Goal: Task Accomplishment & Management: Manage account settings

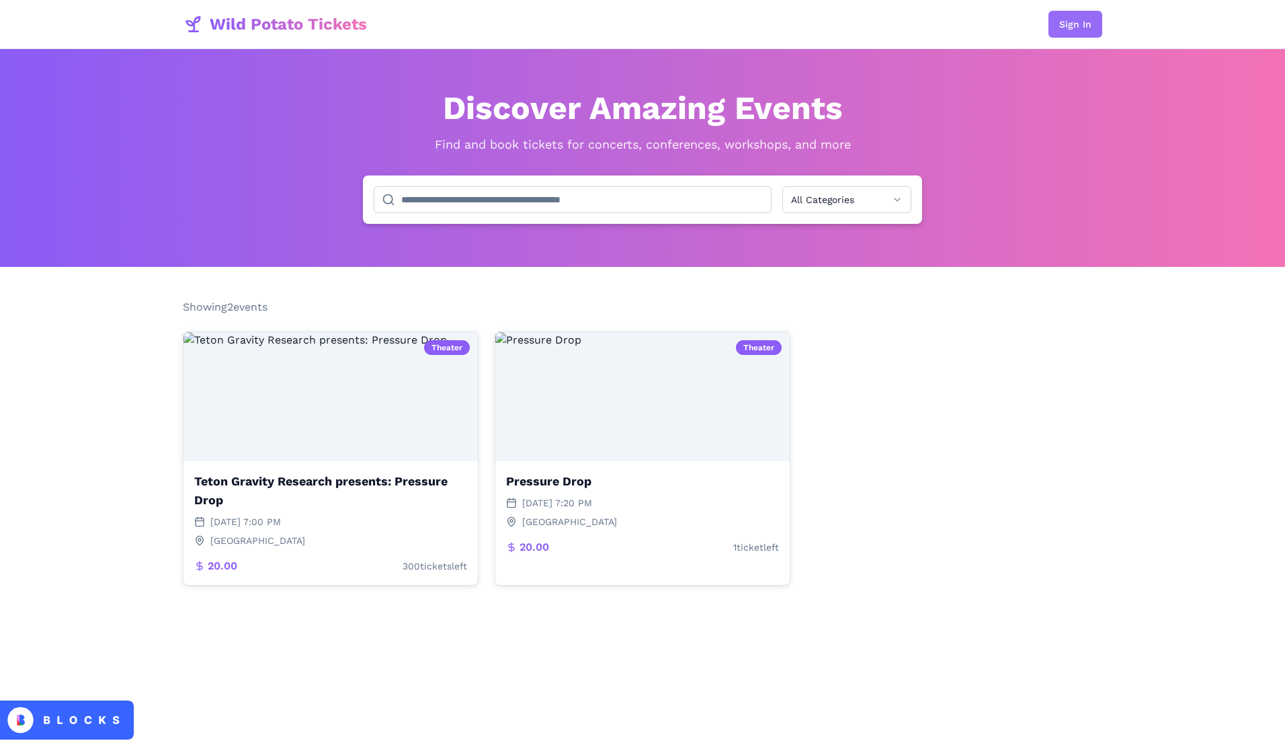
click at [1077, 27] on button "Sign In" at bounding box center [1076, 24] width 54 height 27
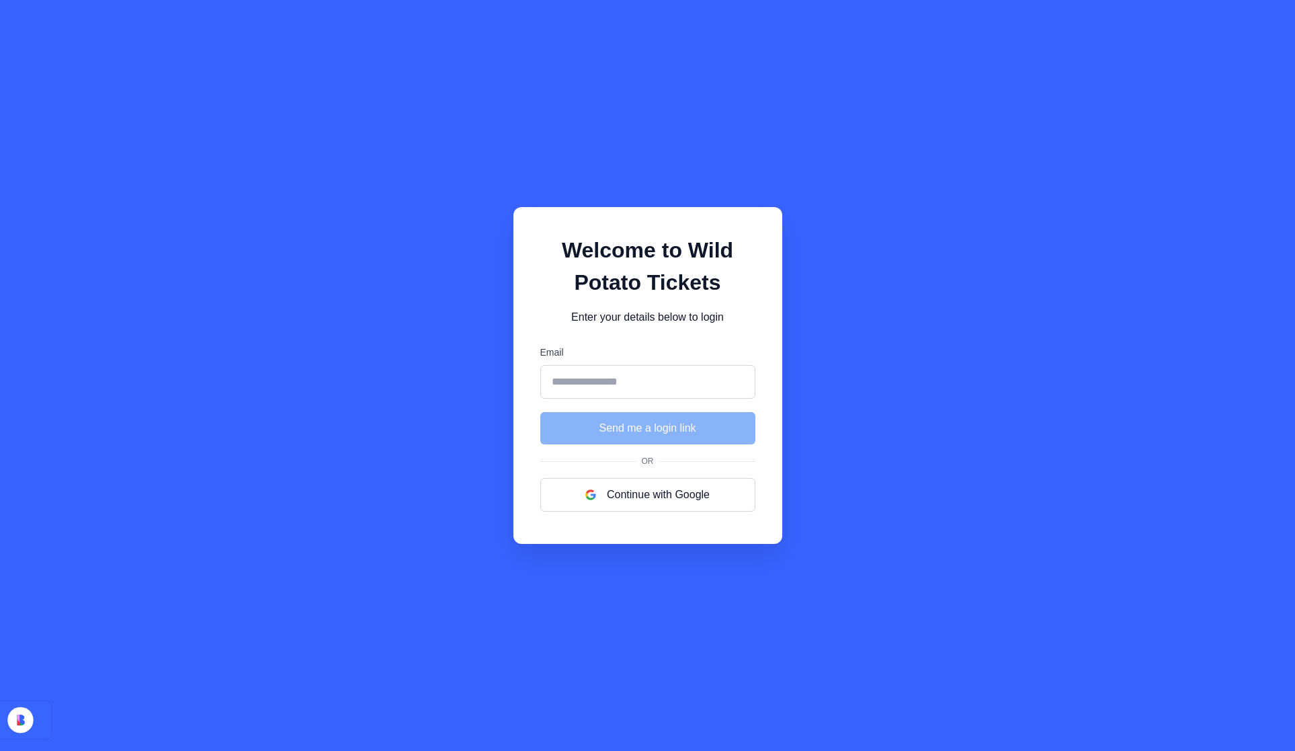
click at [640, 384] on input "Email" at bounding box center [647, 382] width 215 height 34
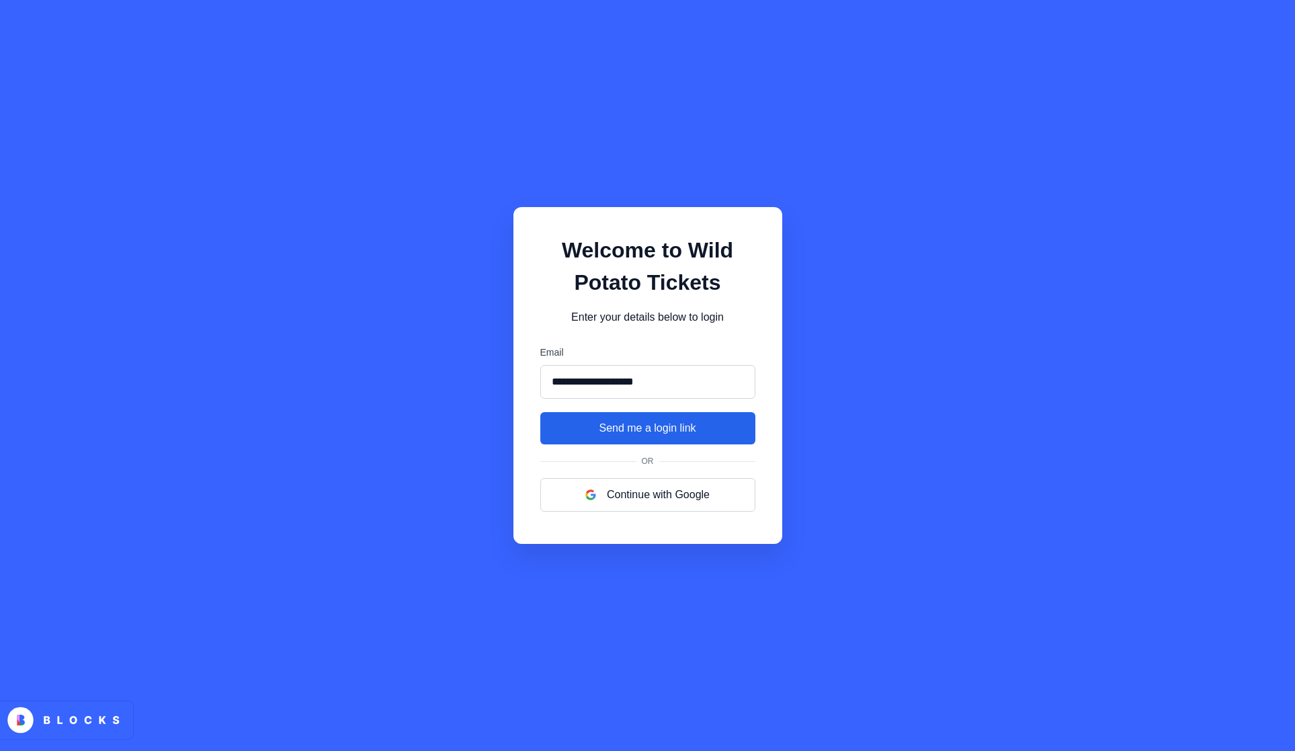
type input "**********"
click at [656, 425] on button "Send me a login link" at bounding box center [647, 428] width 215 height 32
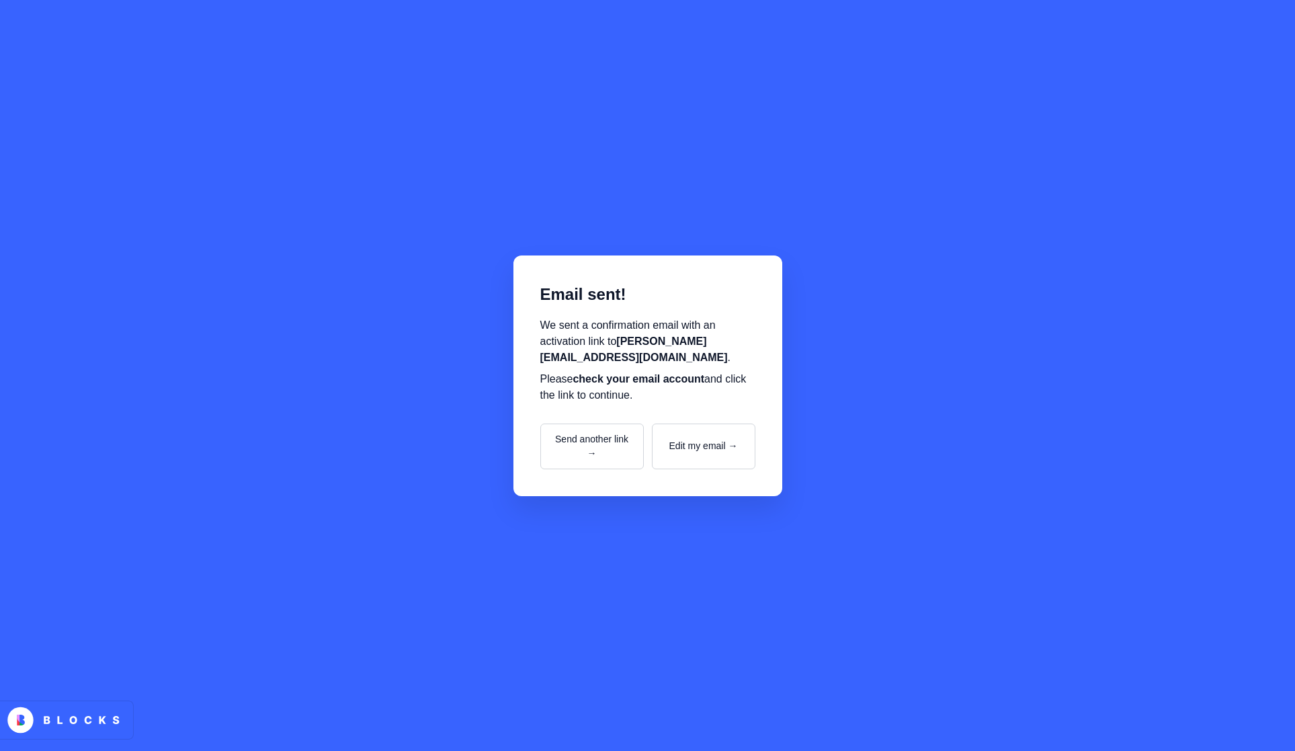
click at [591, 200] on div "Email sent! We sent a confirmation email with an activation link to shawn@shawn…" at bounding box center [647, 375] width 1295 height 751
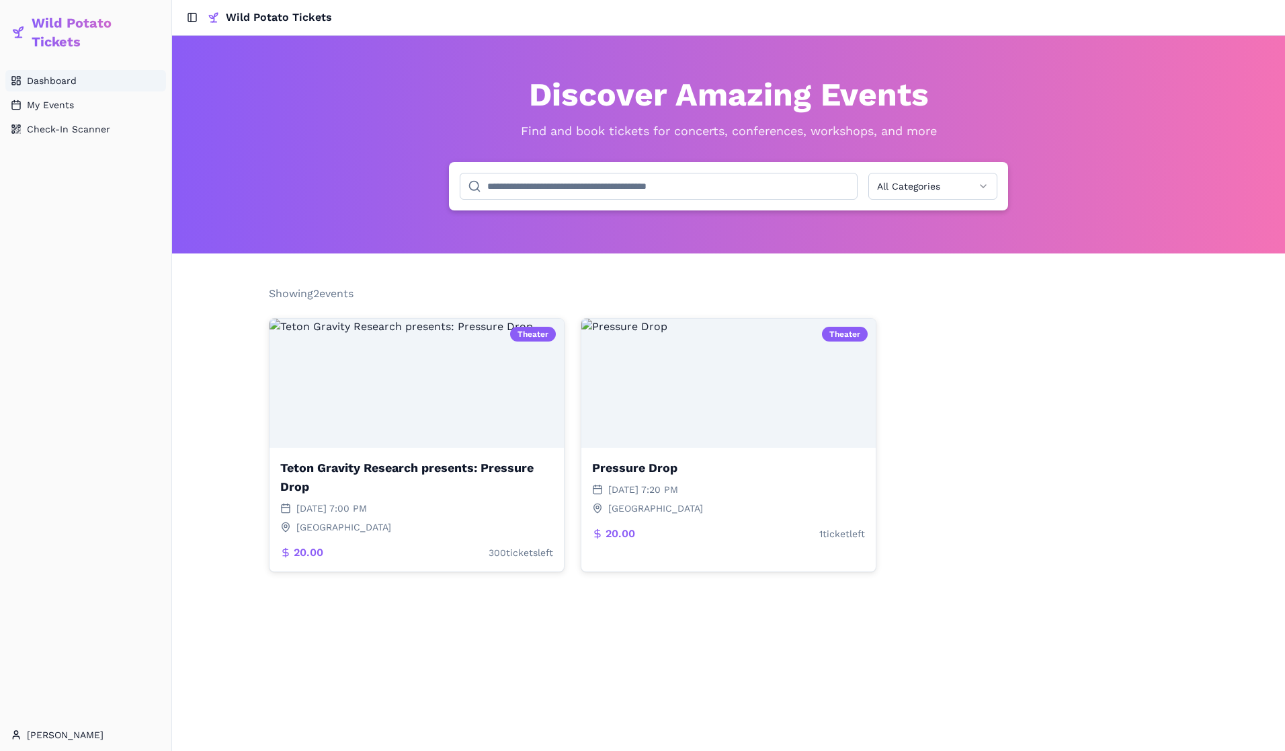
click at [56, 81] on span "Dashboard" at bounding box center [52, 80] width 50 height 13
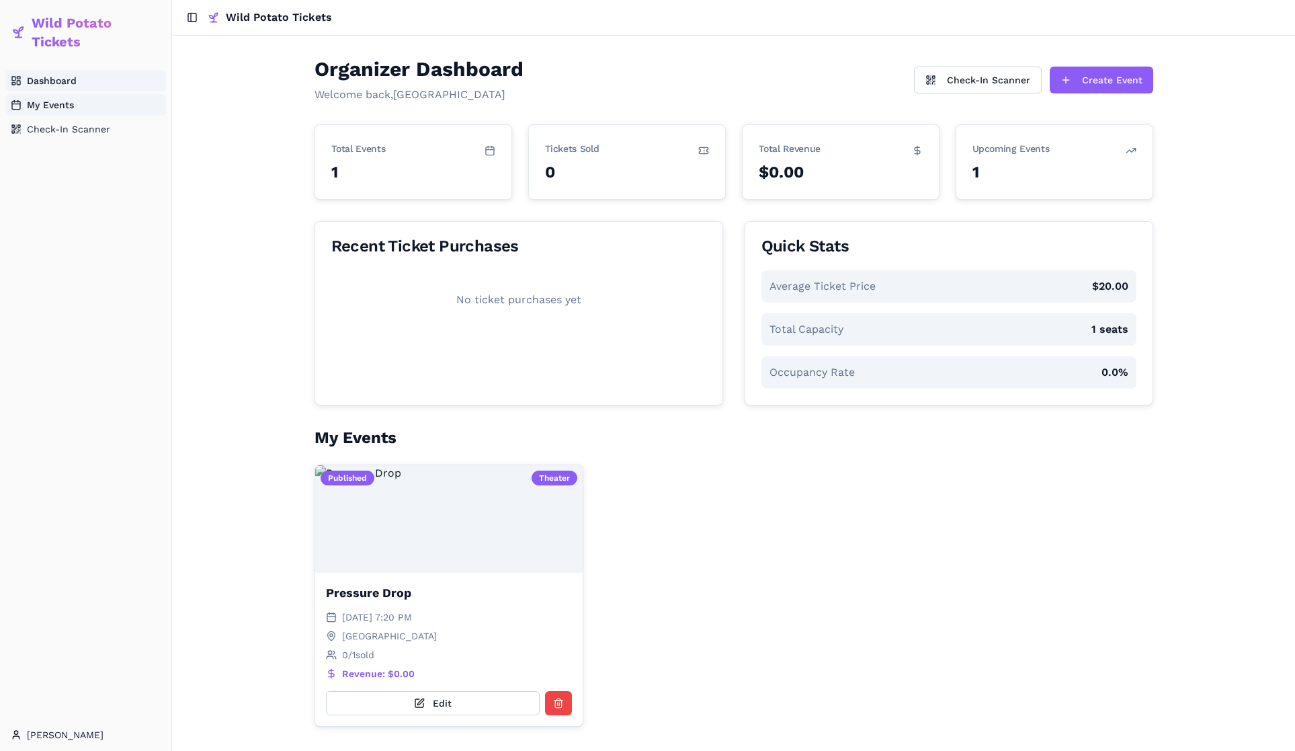
click at [56, 107] on span "My Events" at bounding box center [50, 104] width 47 height 13
click at [64, 134] on span "Check-In Scanner" at bounding box center [68, 128] width 83 height 13
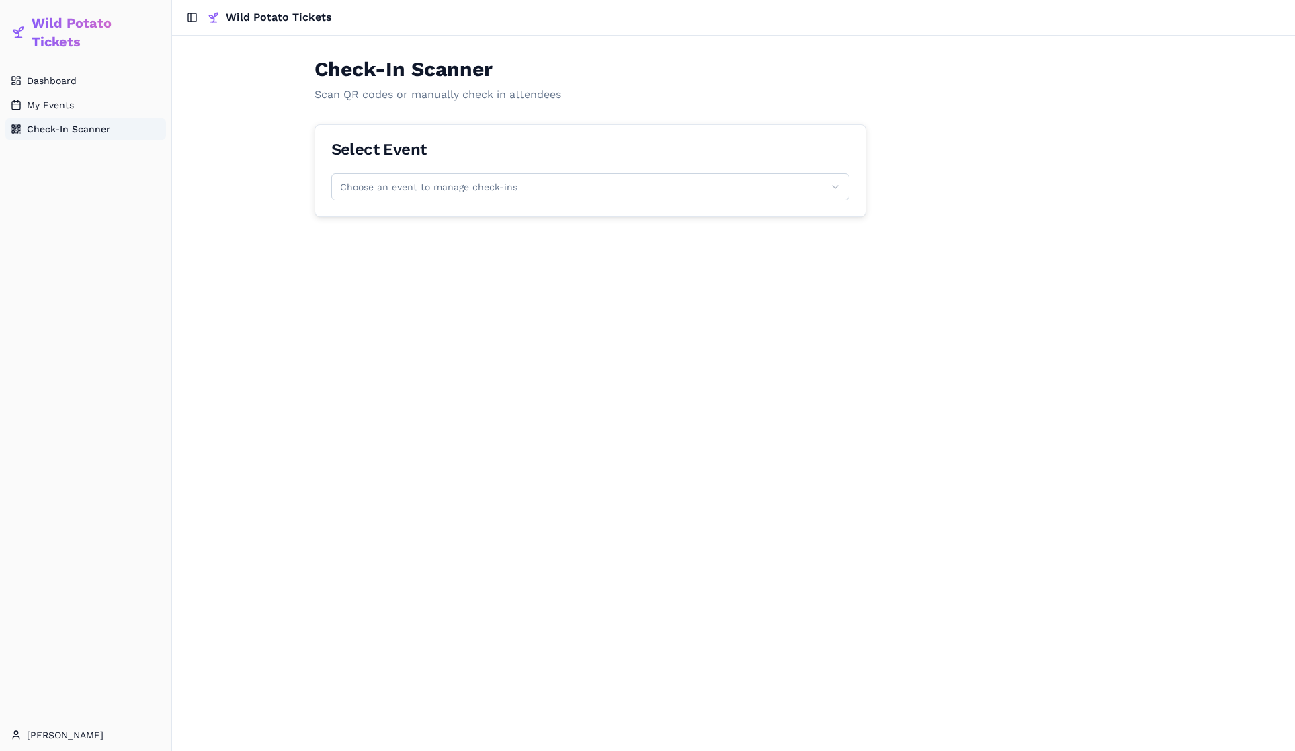
click at [396, 181] on html "Wild Potato Tickets Dashboard My Events Check-In Scanner Shawn Toggle Sidebar W…" at bounding box center [647, 375] width 1295 height 751
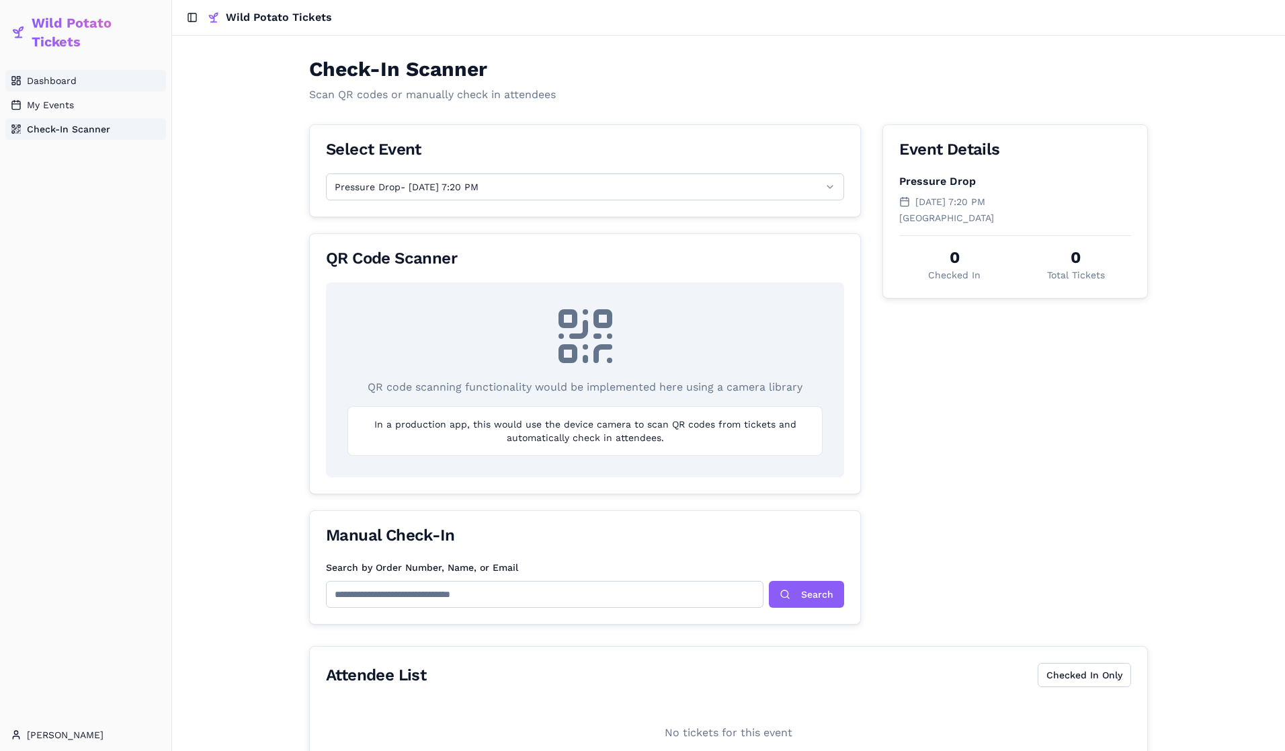
click at [42, 77] on span "Dashboard" at bounding box center [52, 80] width 50 height 13
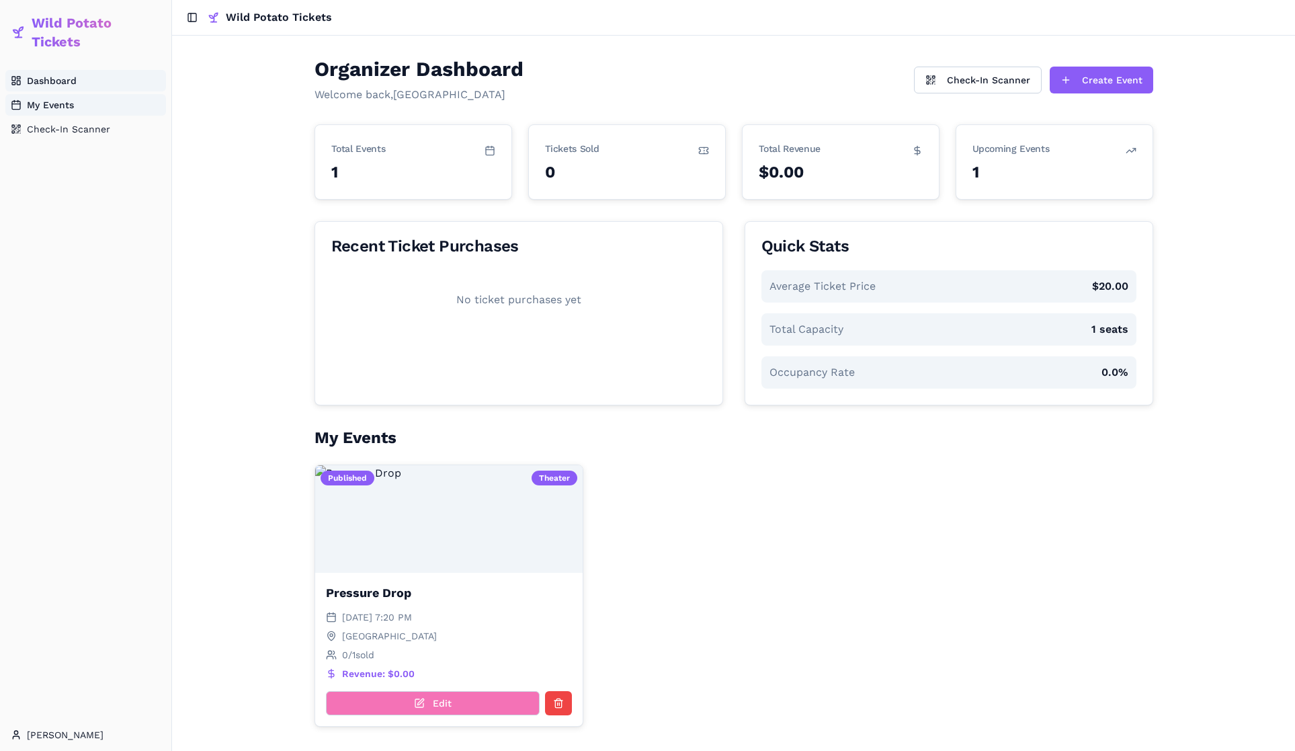
click at [448, 698] on button "Edit" at bounding box center [433, 703] width 214 height 24
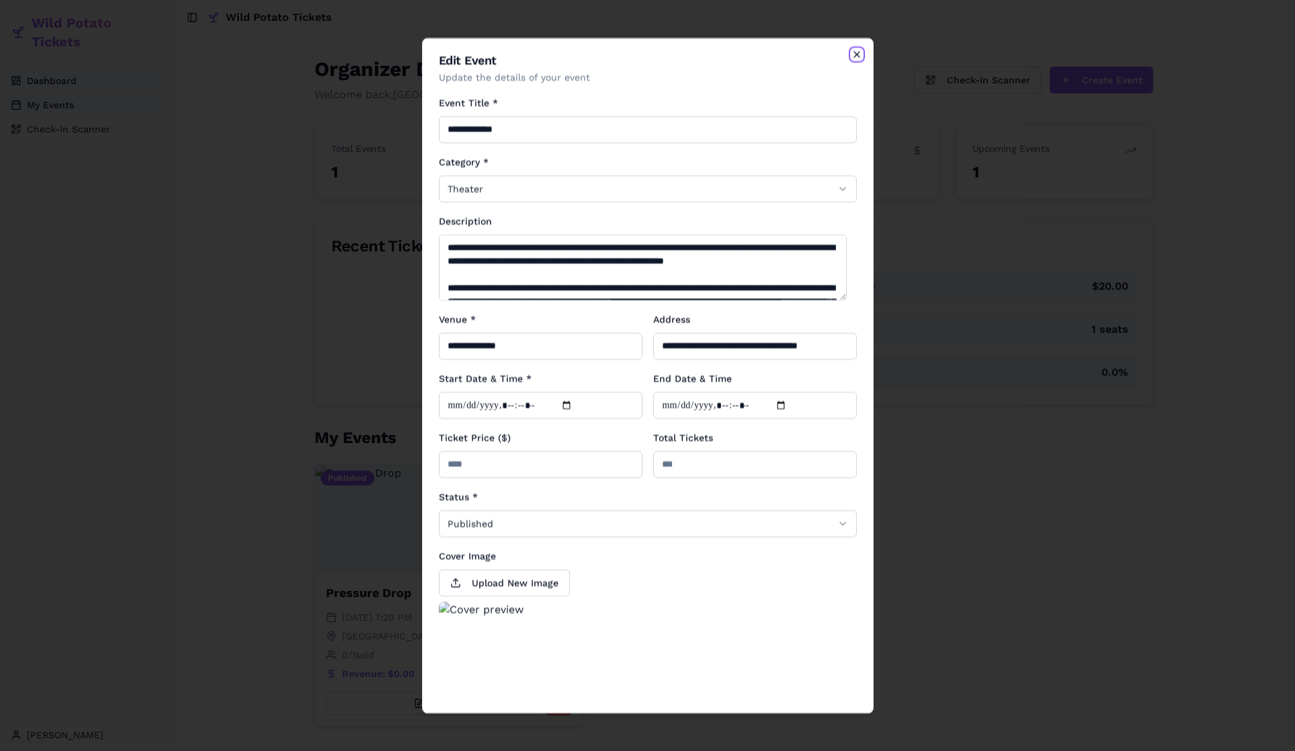
click at [854, 52] on icon "button" at bounding box center [856, 54] width 5 height 5
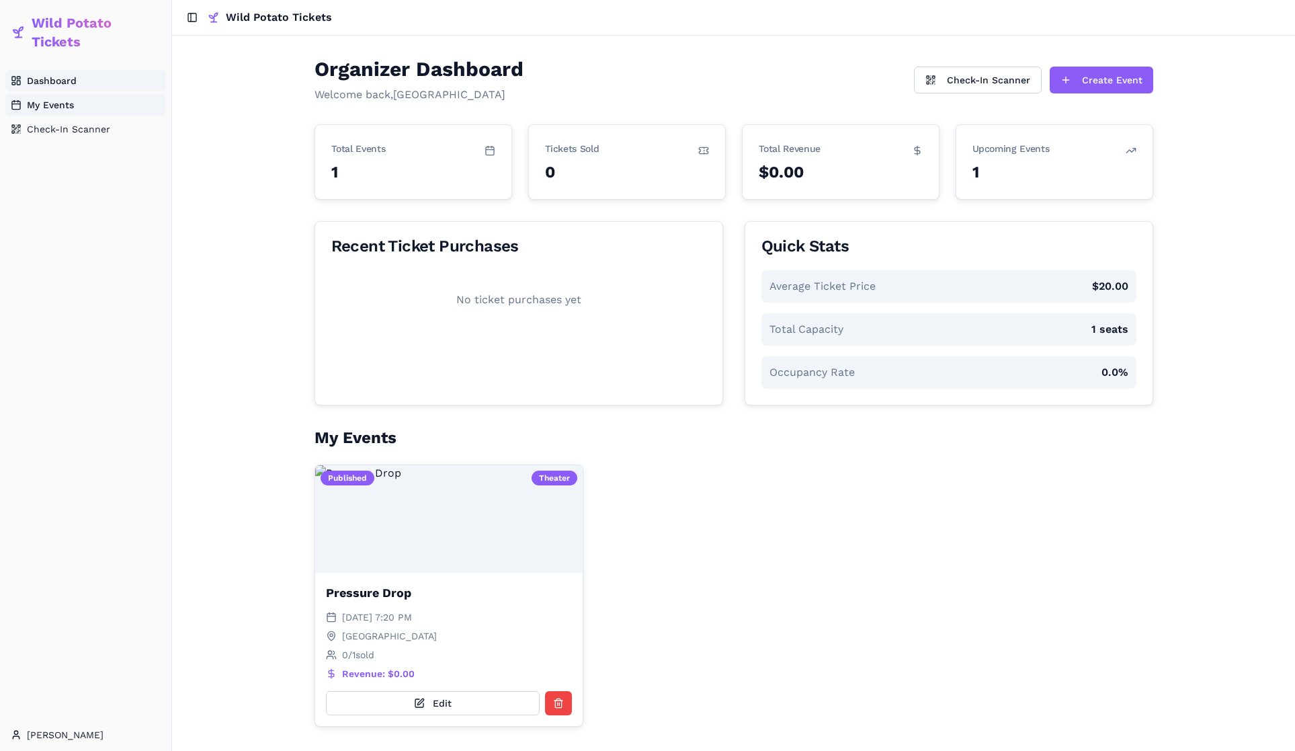
click at [813, 71] on div "Organizer Dashboard Welcome back, Panida Theater Check-In Scanner Create Event" at bounding box center [734, 80] width 839 height 46
click at [963, 79] on button "Check-In Scanner" at bounding box center [978, 80] width 128 height 27
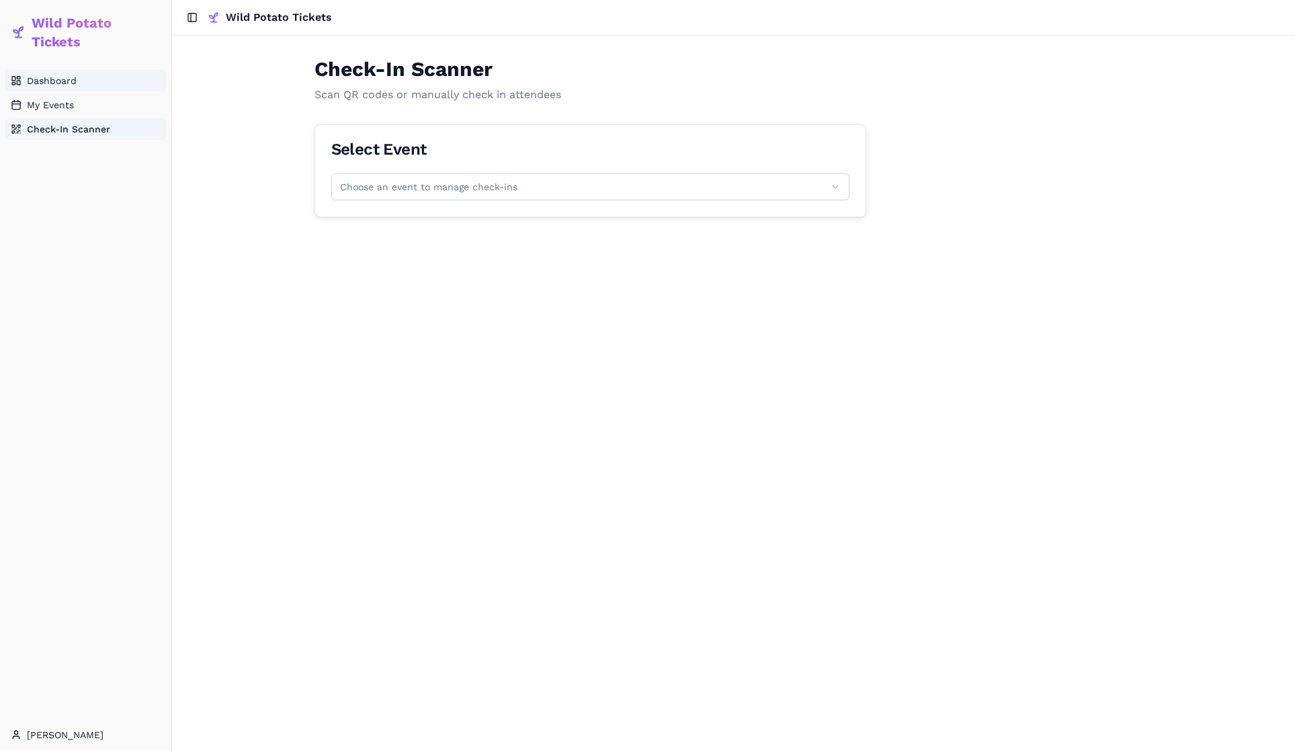
click at [46, 77] on span "Dashboard" at bounding box center [52, 80] width 50 height 13
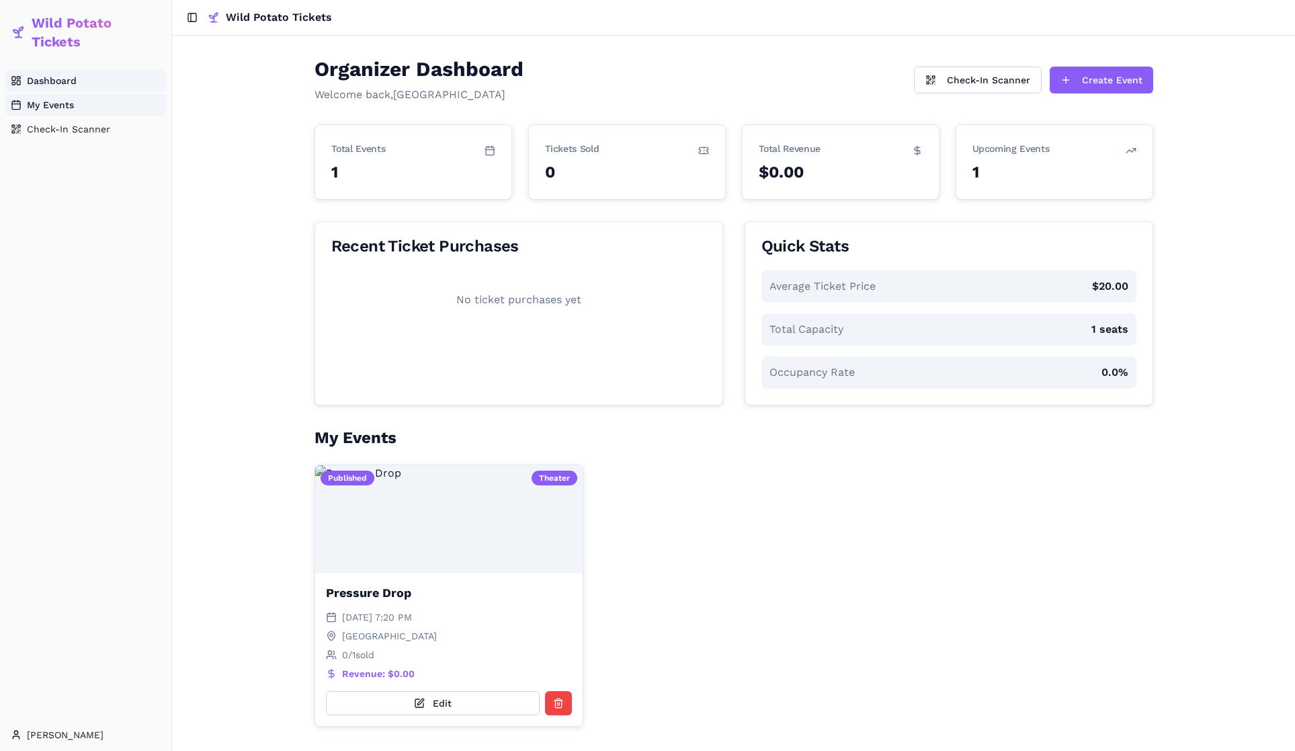
click at [71, 30] on span "Wild Potato Tickets" at bounding box center [96, 32] width 129 height 38
click at [244, 17] on span "Wild Potato Tickets" at bounding box center [279, 17] width 106 height 16
click at [52, 83] on span "Dashboard" at bounding box center [52, 80] width 50 height 13
click at [60, 102] on span "My Events" at bounding box center [50, 104] width 47 height 13
click at [55, 81] on span "Dashboard" at bounding box center [52, 80] width 50 height 13
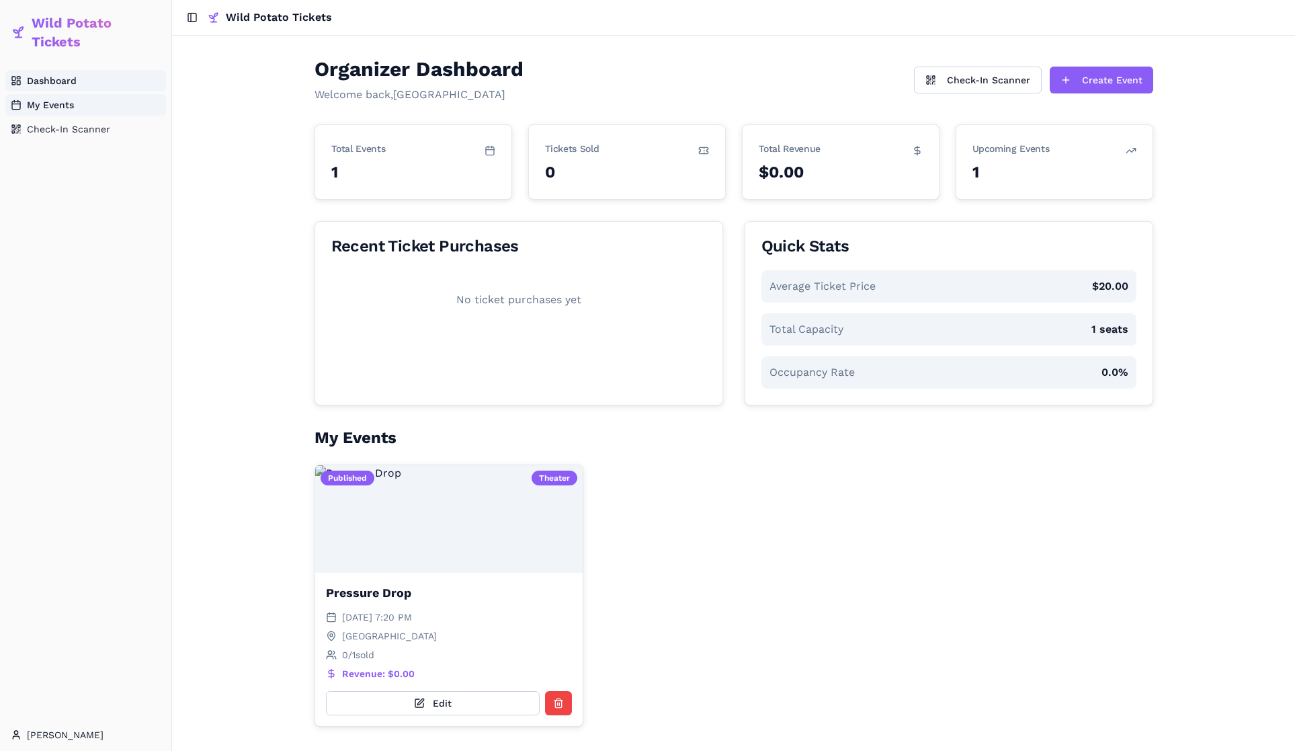
click at [51, 28] on span "Wild Potato Tickets" at bounding box center [96, 32] width 129 height 38
click at [35, 740] on html "Wild Potato Tickets Dashboard My Events Check-In Scanner Shawn Toggle Sidebar W…" at bounding box center [647, 375] width 1295 height 751
click at [65, 723] on div "Sign Out" at bounding box center [91, 734] width 144 height 22
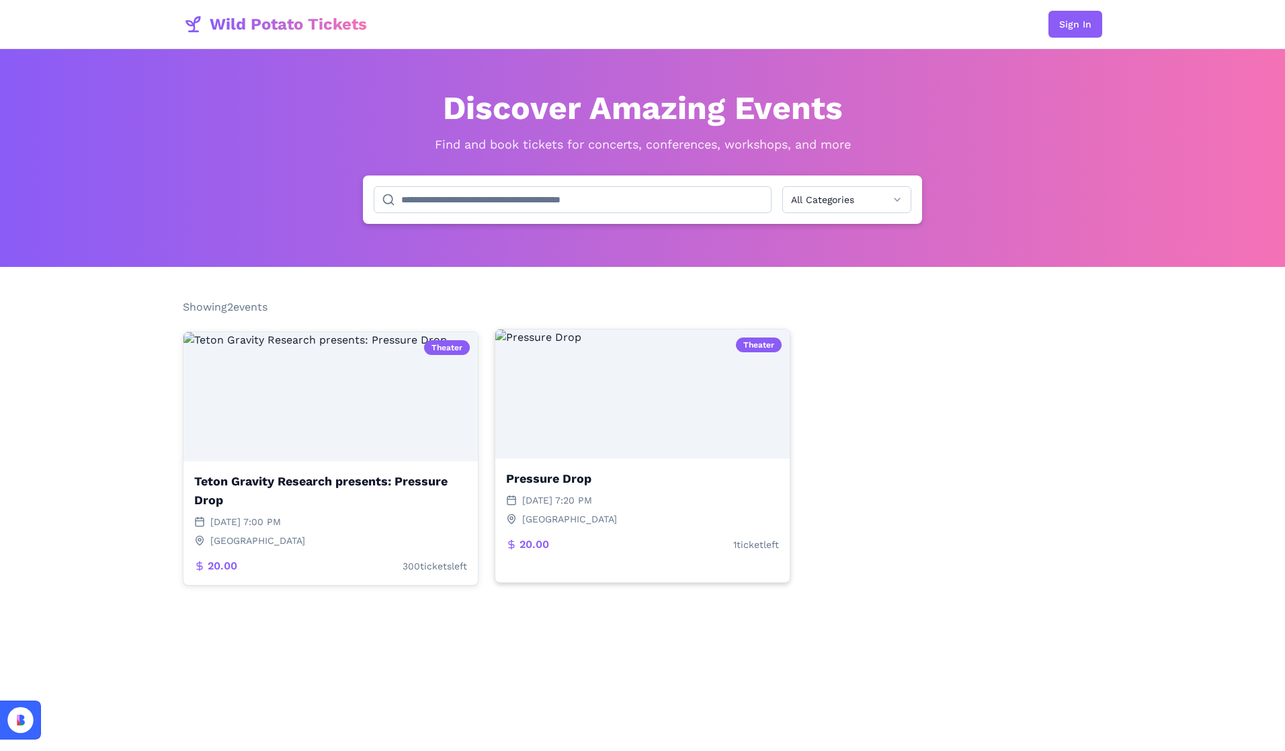
click at [656, 424] on img at bounding box center [642, 393] width 294 height 129
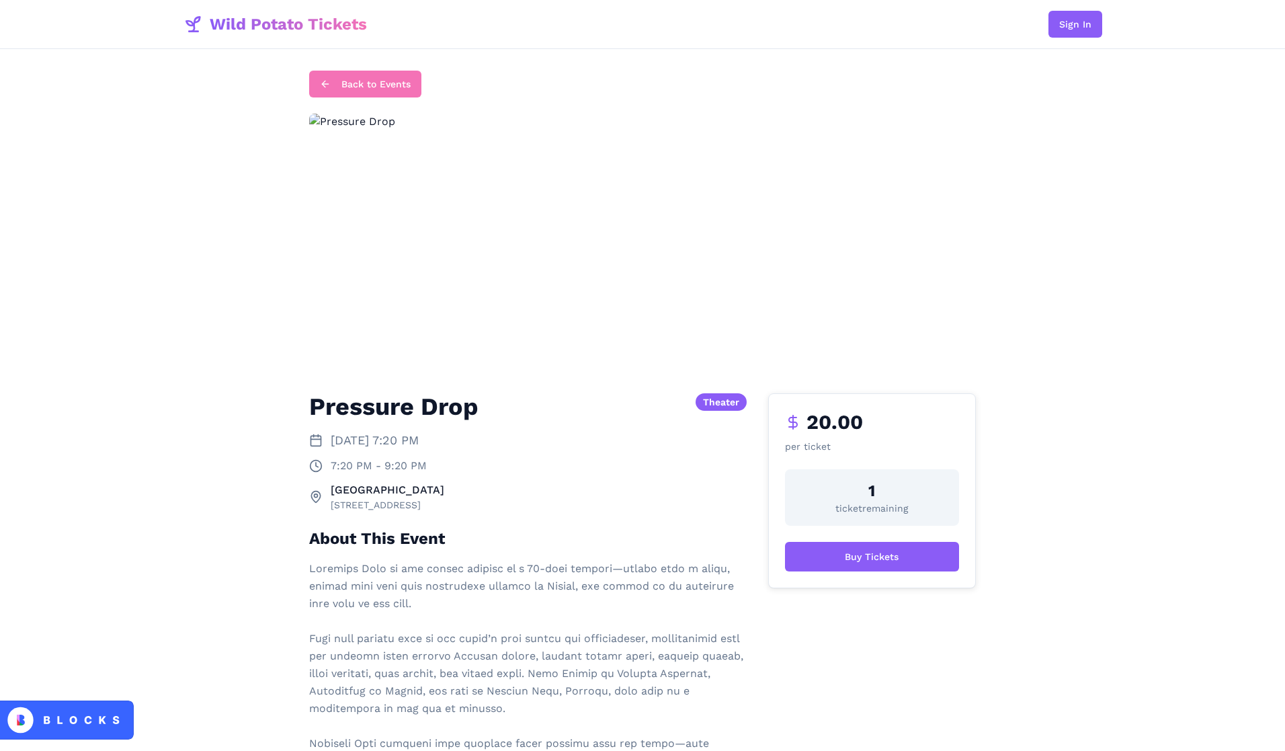
click at [371, 84] on button "Back to Events" at bounding box center [365, 84] width 112 height 27
